Goal: Check status: Check status

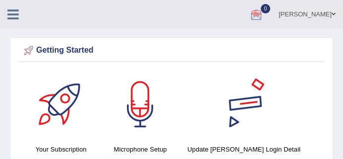
click at [244, 138] on div at bounding box center [243, 103] width 69 height 69
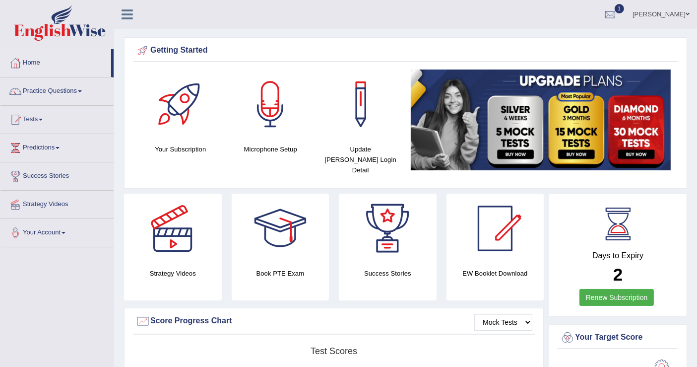
click at [603, 22] on link "1" at bounding box center [611, 13] width 30 height 26
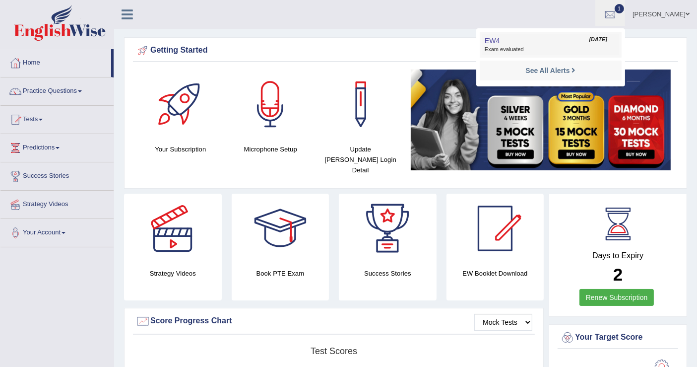
click at [590, 40] on span "Sep 30, 2025" at bounding box center [599, 40] width 18 height 8
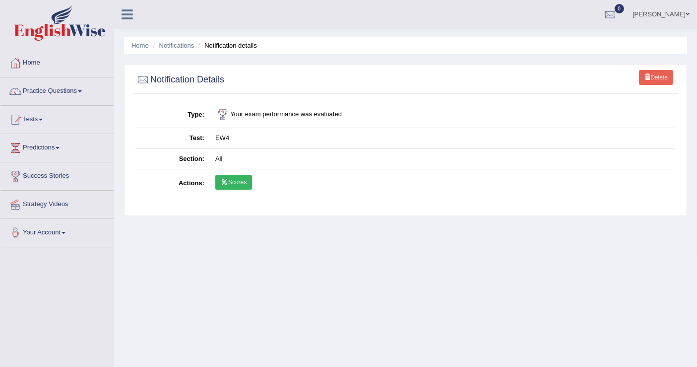
click at [229, 176] on link "Scores" at bounding box center [233, 182] width 37 height 15
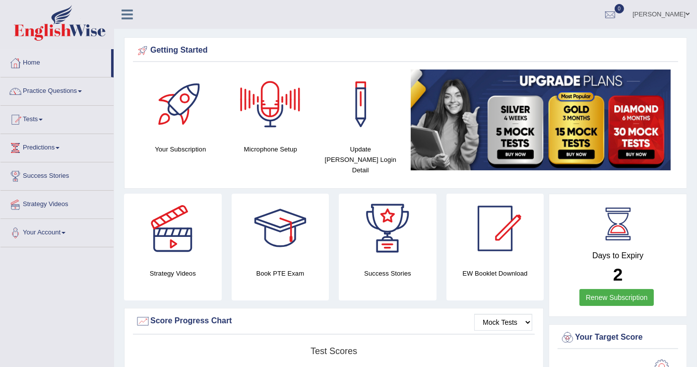
click at [603, 7] on div at bounding box center [610, 14] width 15 height 15
click at [541, 35] on li "See All Alerts" at bounding box center [551, 42] width 142 height 20
click at [601, 4] on link "0" at bounding box center [611, 13] width 30 height 26
click at [547, 38] on strong "See All Alerts" at bounding box center [548, 42] width 44 height 8
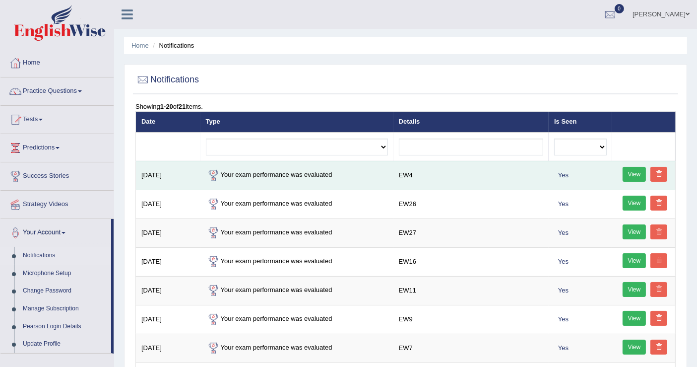
click at [240, 174] on td "Your exam performance was evaluated" at bounding box center [297, 175] width 193 height 29
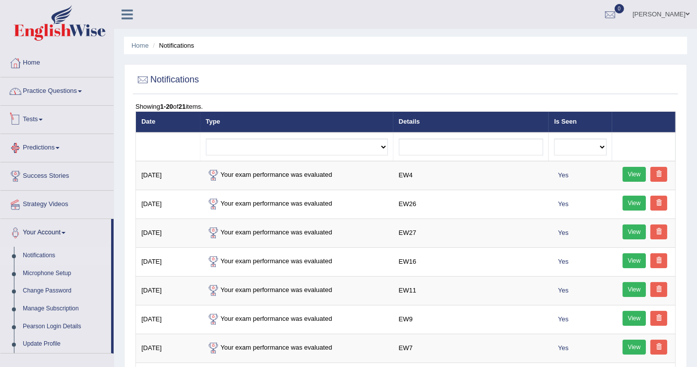
click at [55, 93] on link "Practice Questions" at bounding box center [56, 89] width 113 height 25
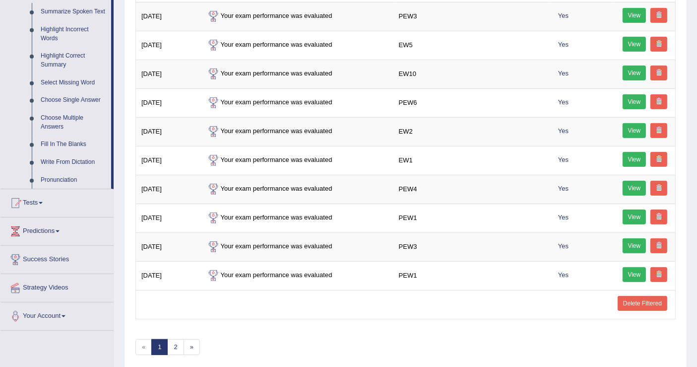
scroll to position [478, 0]
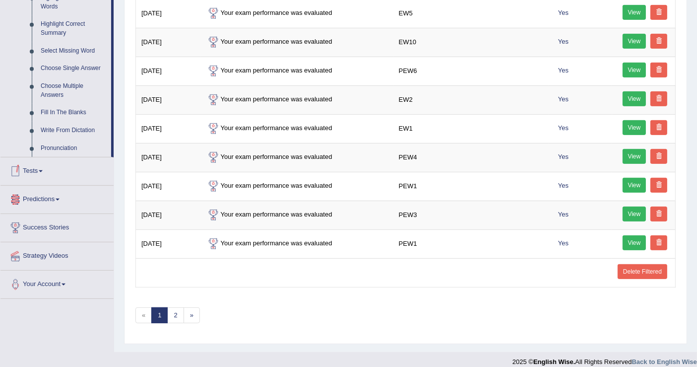
click at [38, 174] on link "Tests" at bounding box center [56, 169] width 113 height 25
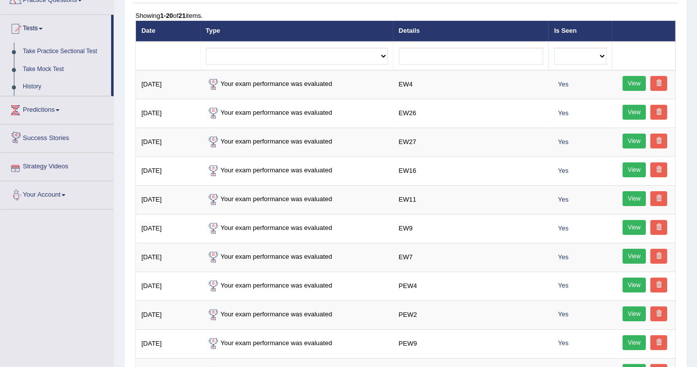
scroll to position [90, 0]
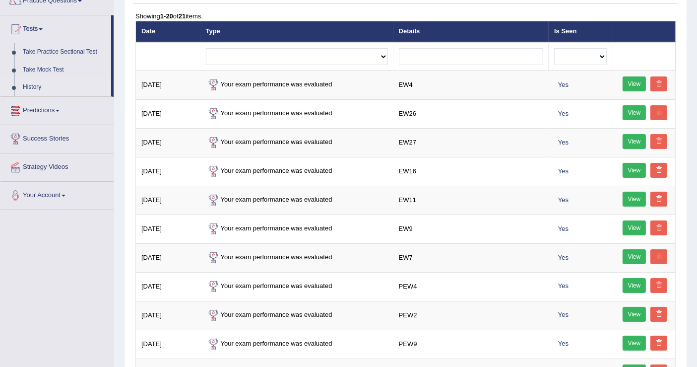
click at [38, 85] on link "History" at bounding box center [64, 87] width 93 height 18
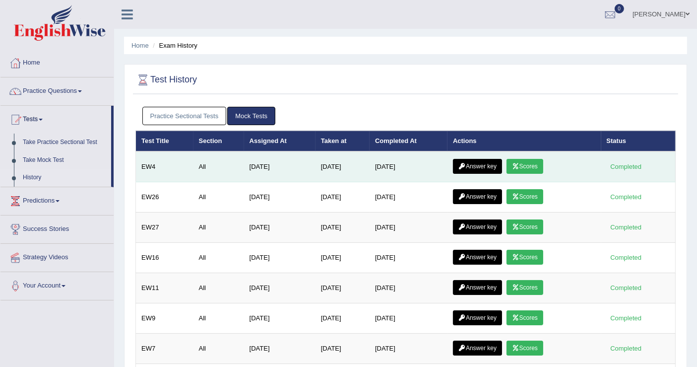
click at [526, 166] on link "Scores" at bounding box center [525, 166] width 37 height 15
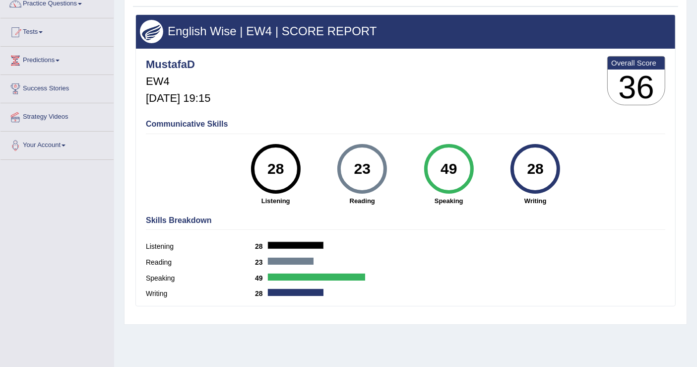
scroll to position [110, 0]
